Goal: Information Seeking & Learning: Learn about a topic

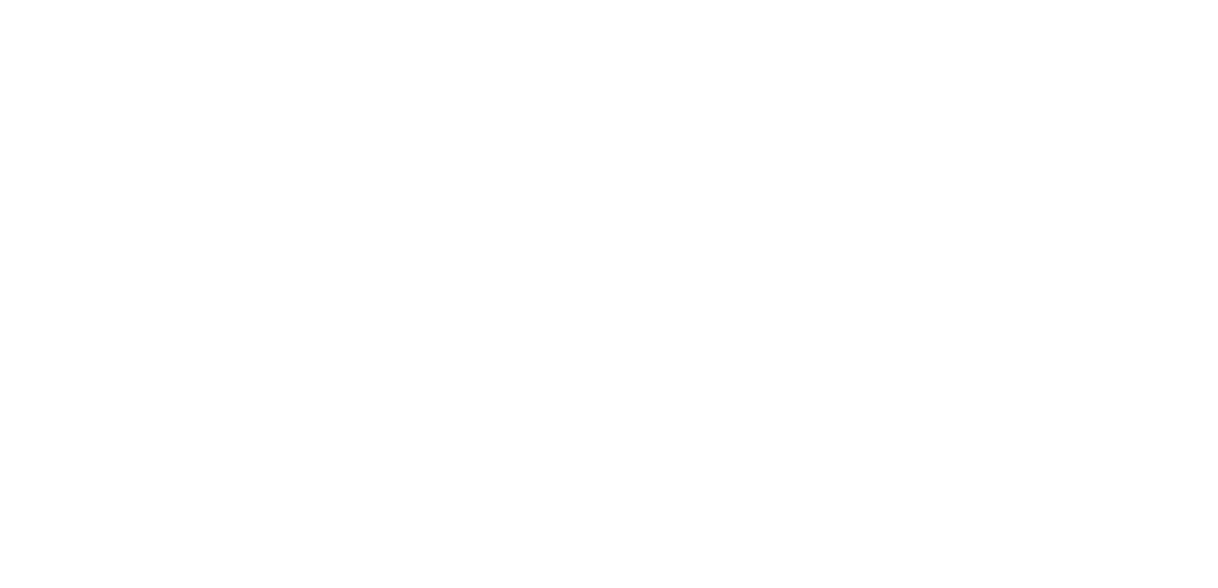
select select
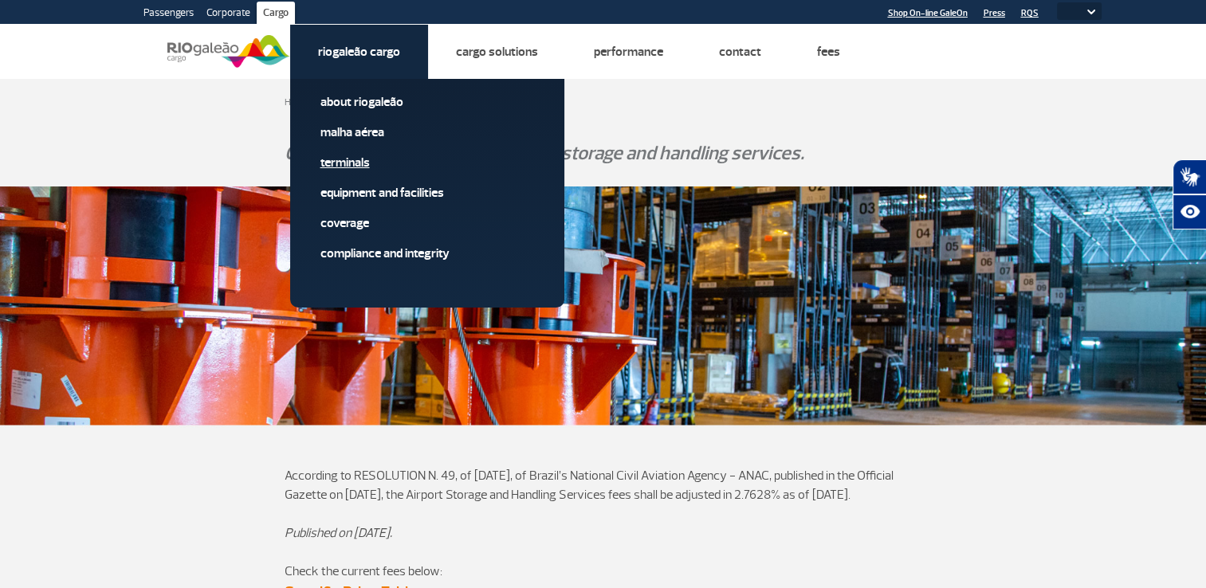
click at [351, 167] on link "Terminals" at bounding box center [428, 163] width 214 height 18
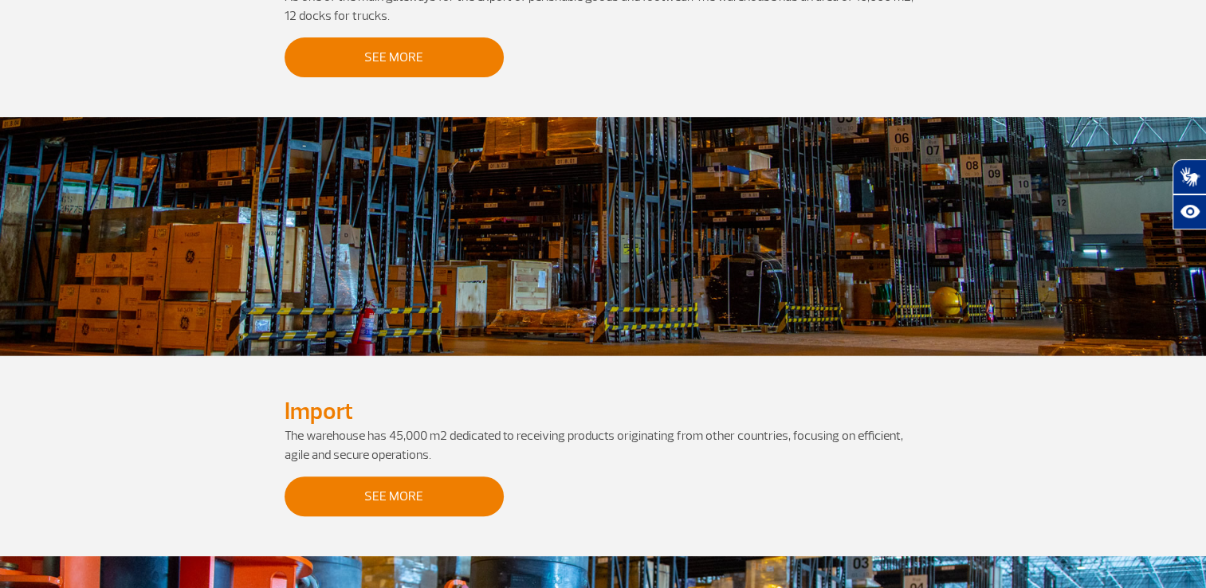
scroll to position [9, 0]
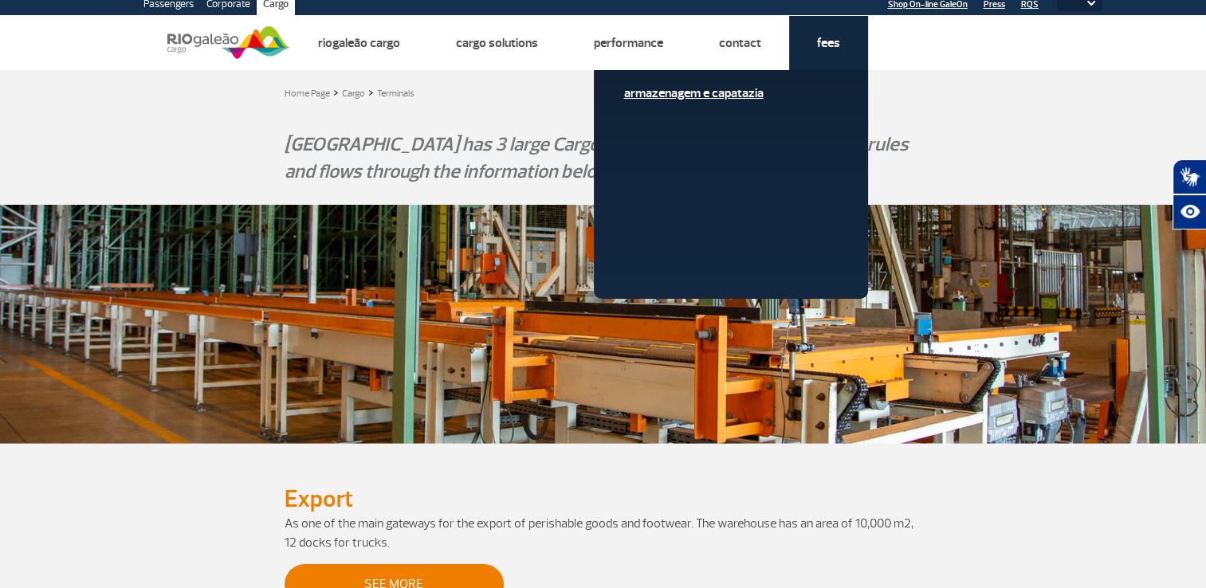
click at [755, 93] on link "Armazenagem e Capatazia" at bounding box center [731, 94] width 214 height 18
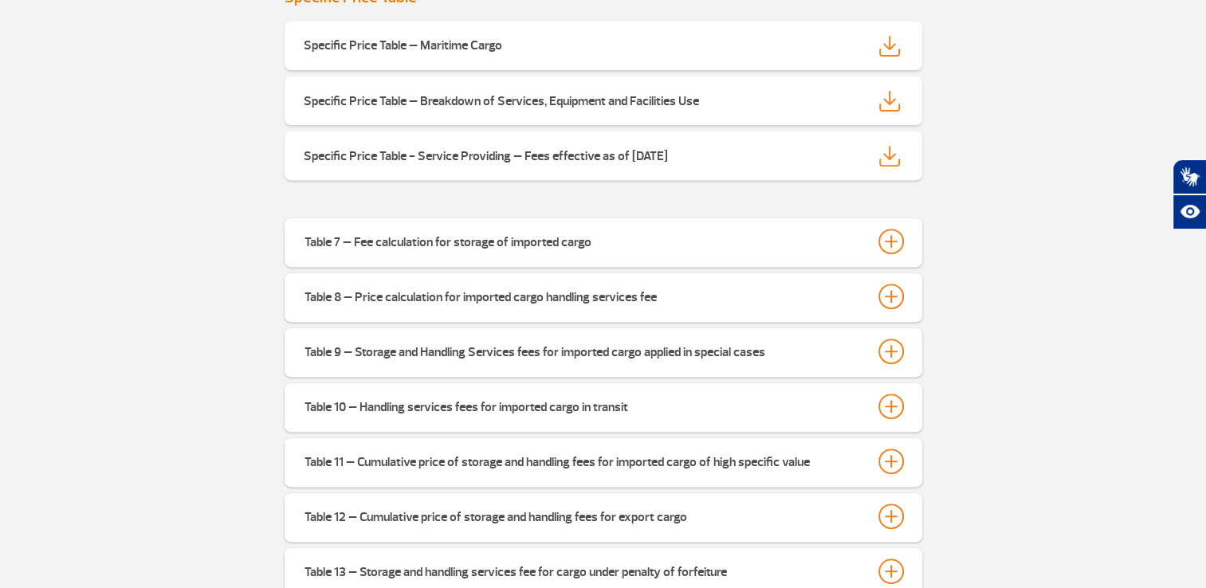
scroll to position [599, 0]
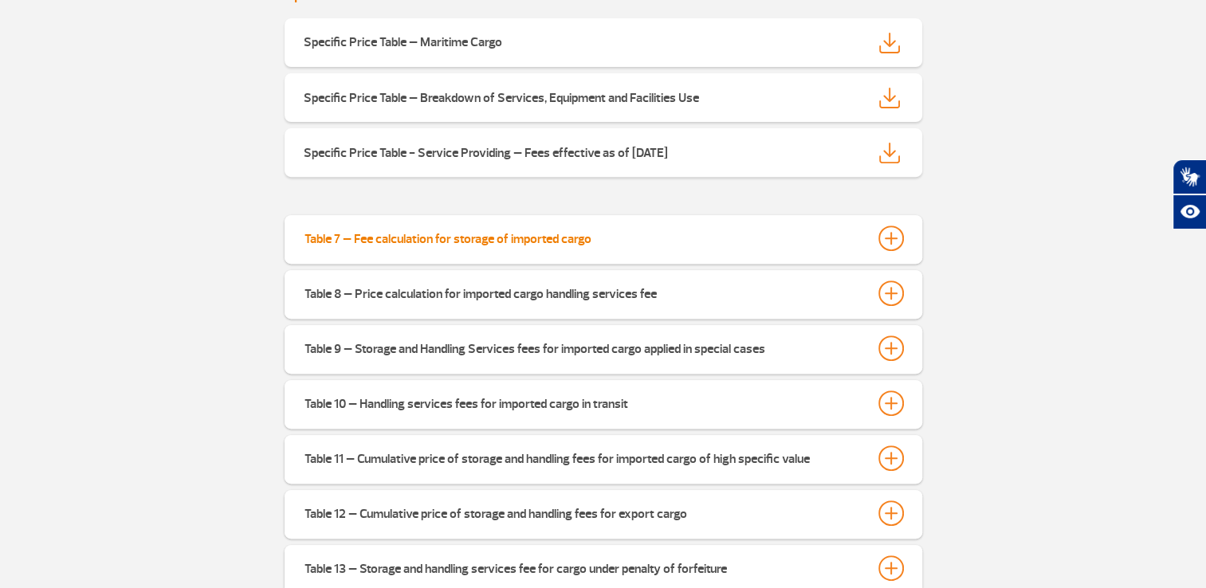
click at [883, 237] on div at bounding box center [892, 239] width 26 height 26
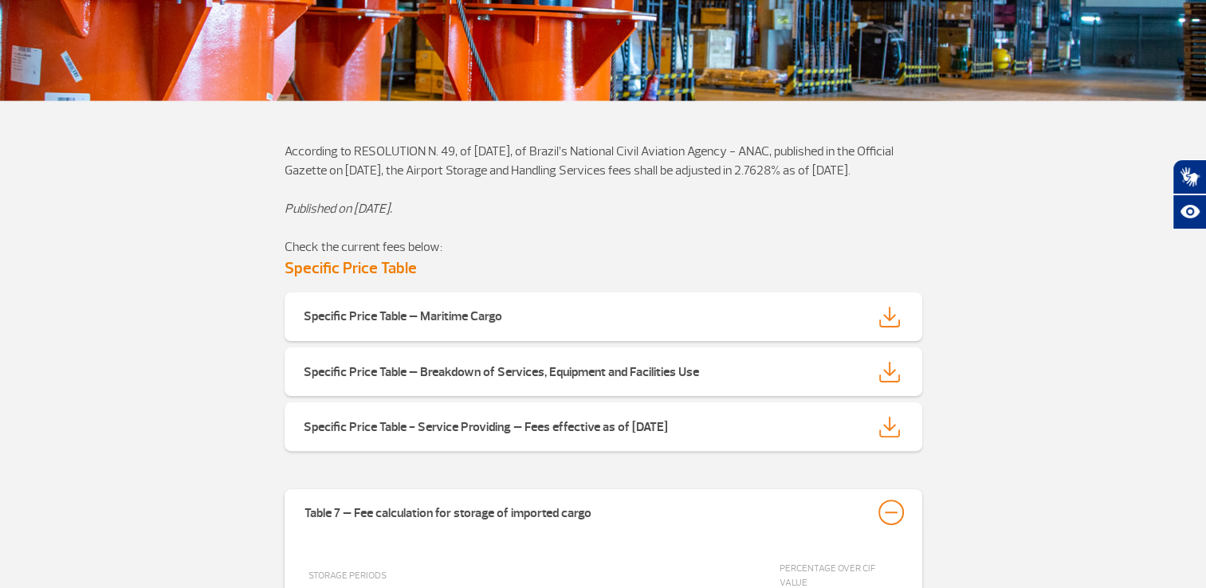
scroll to position [309, 0]
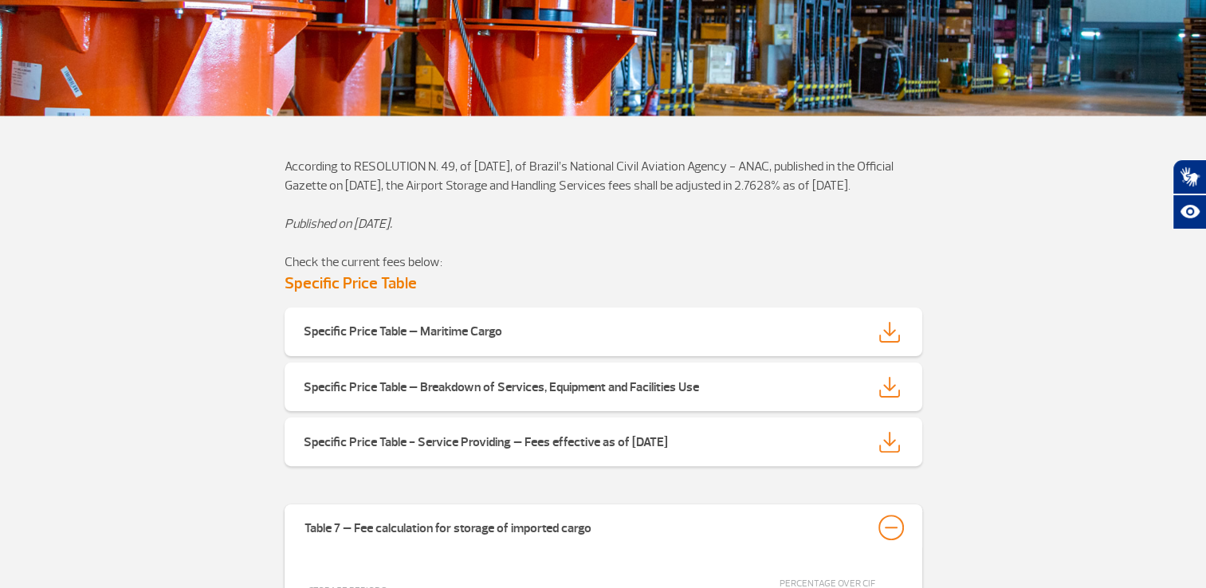
scroll to position [9, 0]
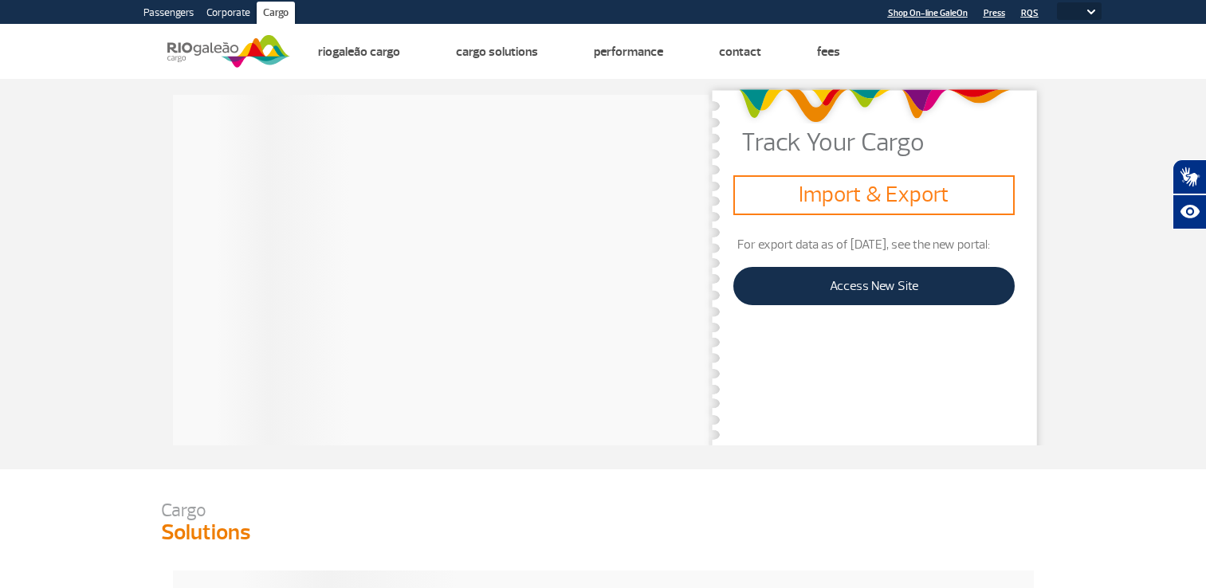
select select
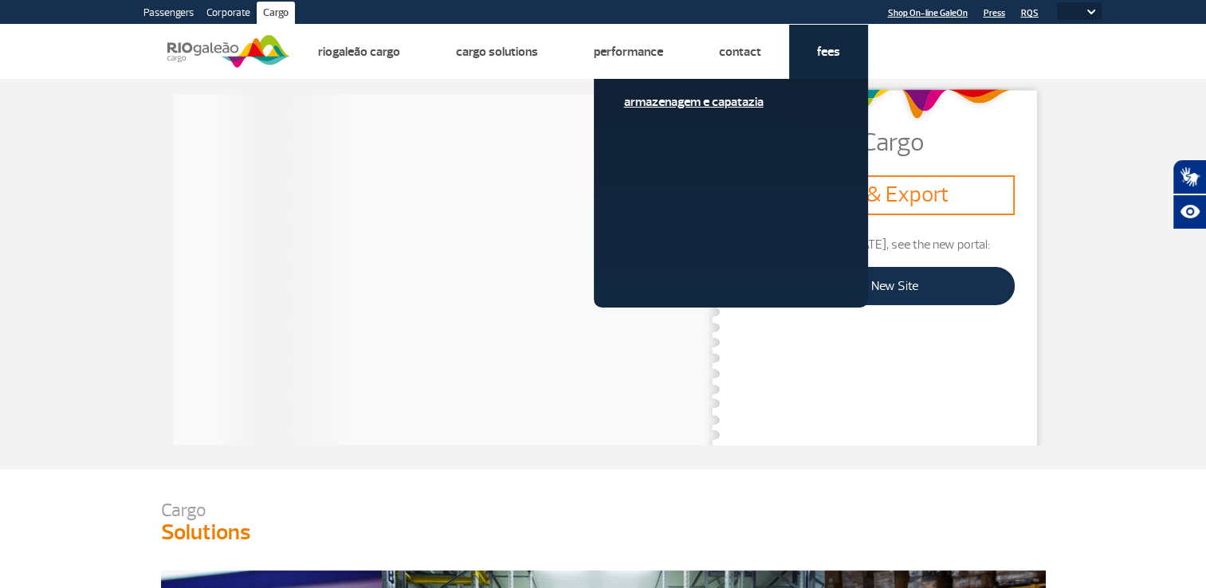
click at [737, 101] on link "Armazenagem e Capatazia" at bounding box center [731, 102] width 214 height 18
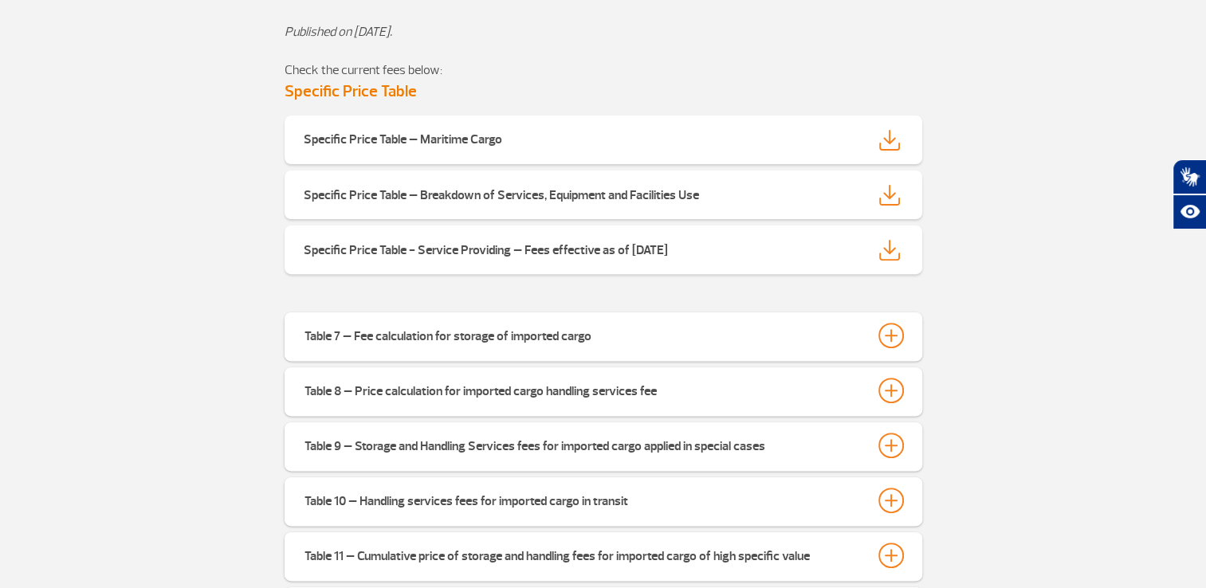
scroll to position [549, 0]
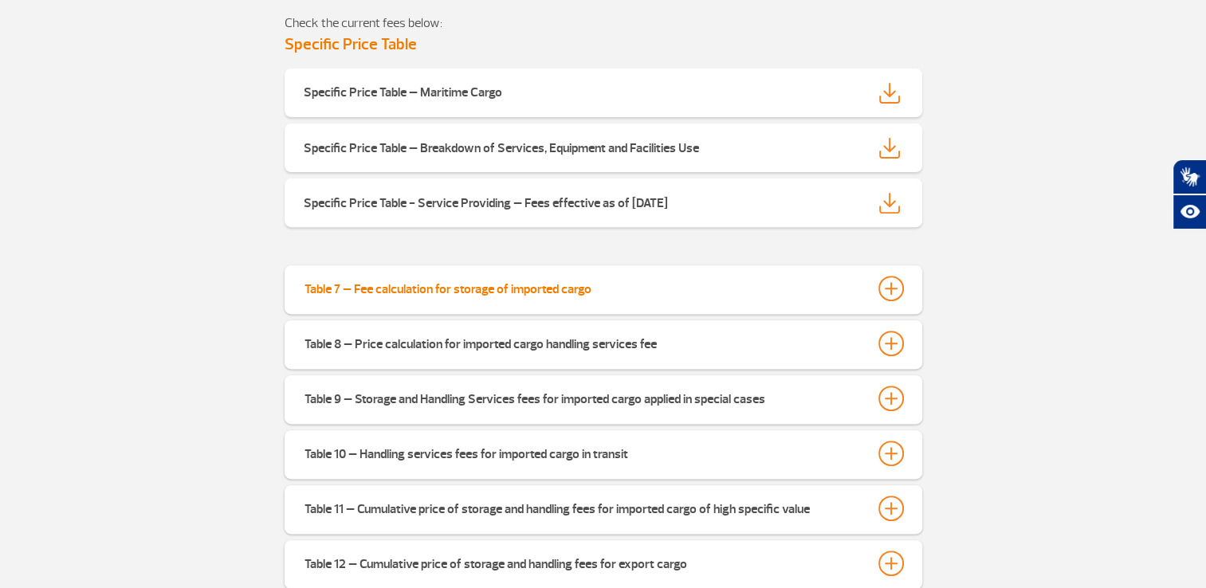
click at [893, 288] on div at bounding box center [892, 289] width 26 height 26
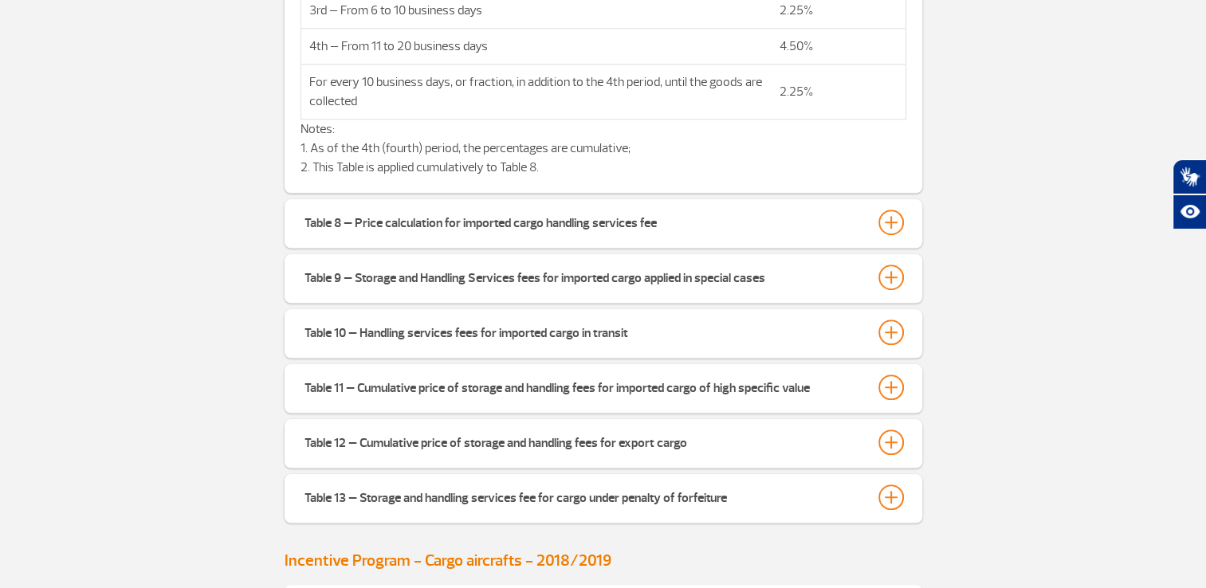
scroll to position [1568, 0]
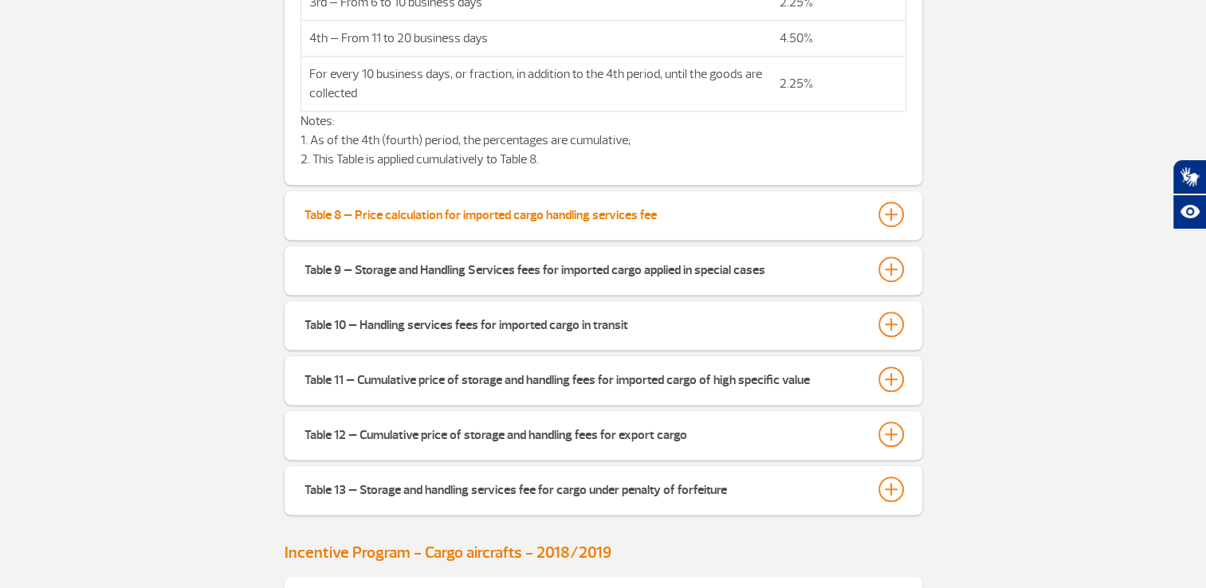
click at [895, 227] on div at bounding box center [892, 215] width 26 height 26
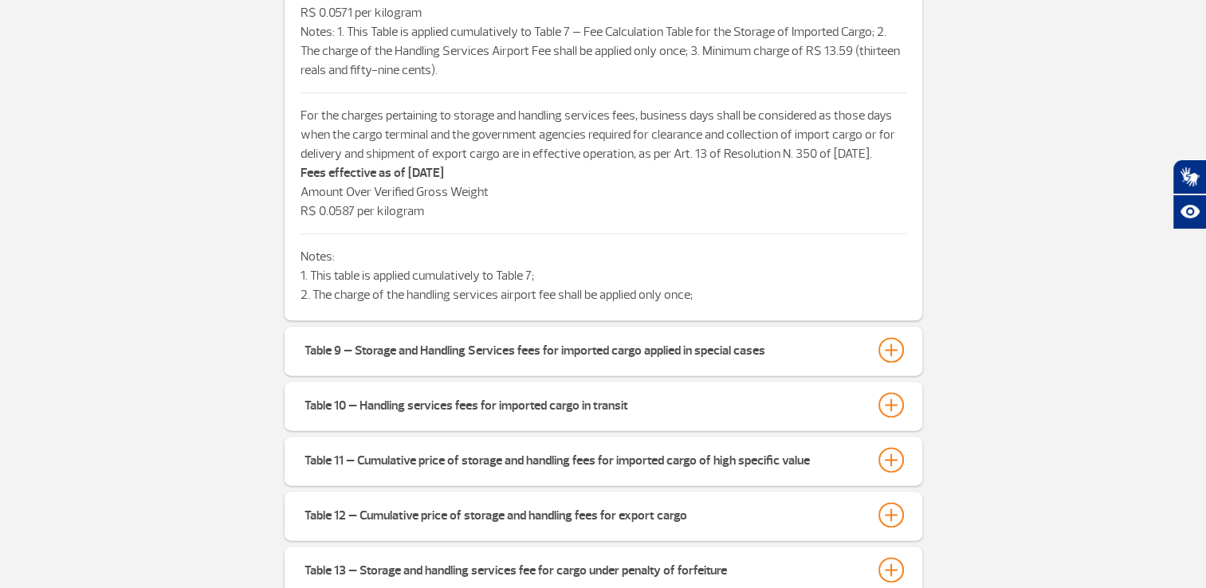
scroll to position [1968, 0]
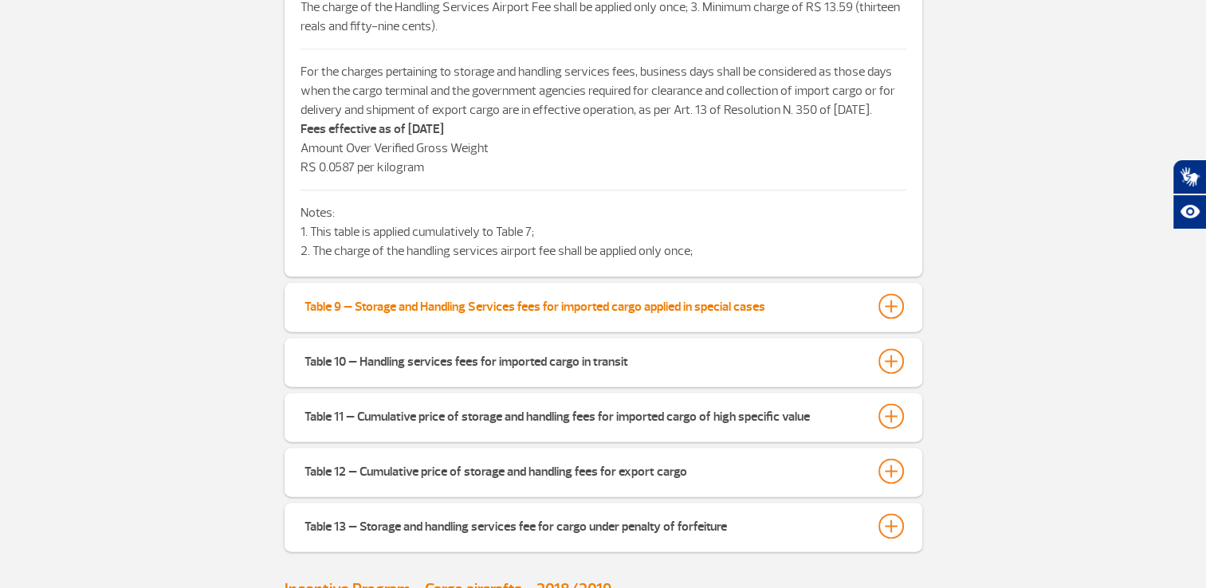
click at [893, 319] on div at bounding box center [892, 306] width 26 height 26
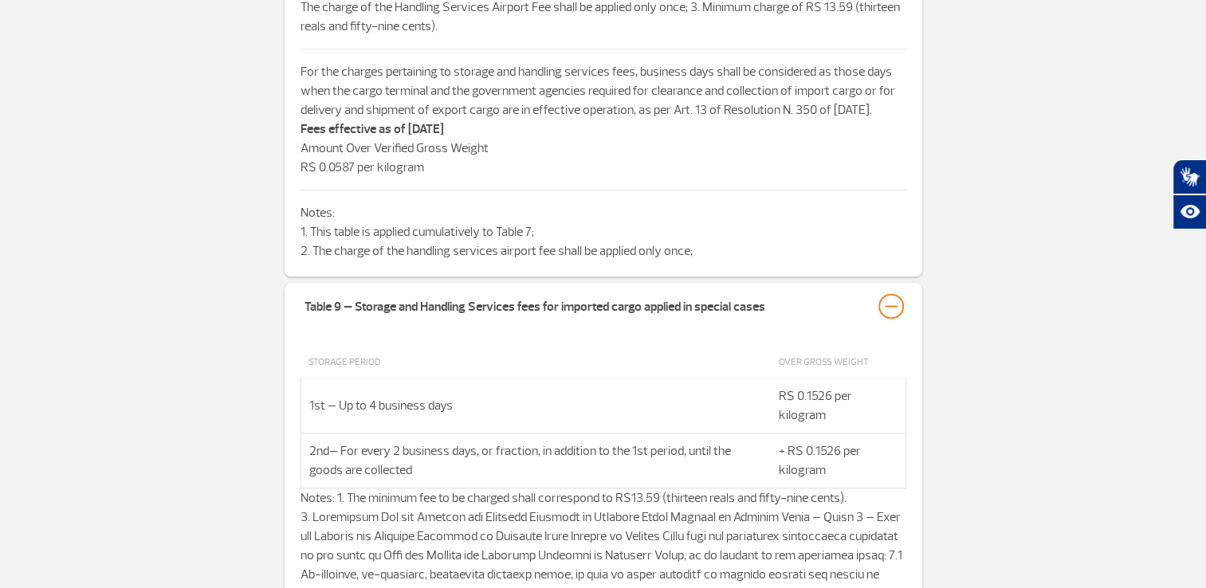
click at [999, 310] on div "Table 7 – Fee calculation for storage of imported cargo STORAGE PERIODS PERCENT…" at bounding box center [603, 128] width 1206 height 2564
